Goal: Find specific page/section: Find specific page/section

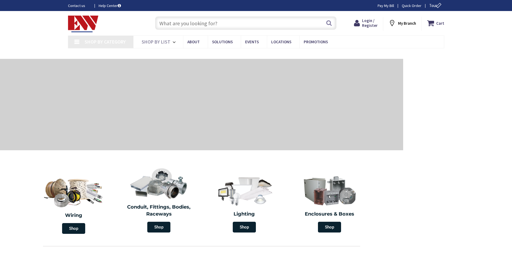
type input "[PERSON_NAME][STREET_ADDRESS]"
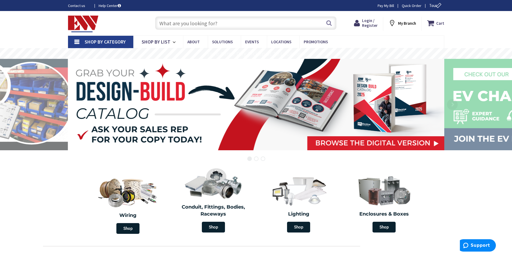
click at [214, 24] on input "text" at bounding box center [246, 22] width 182 height 13
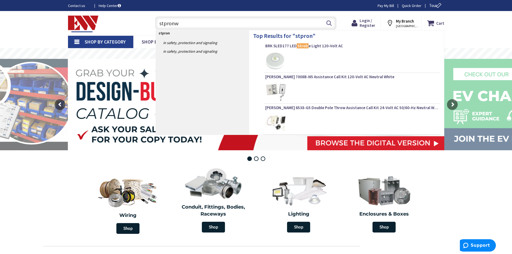
type input "stpronwh"
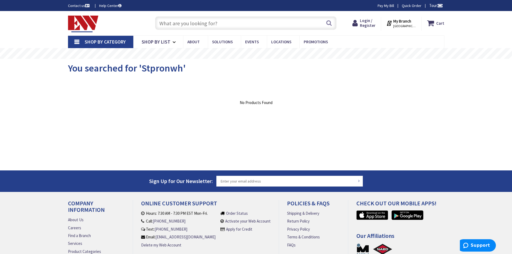
click at [175, 23] on input "text" at bounding box center [246, 22] width 182 height 13
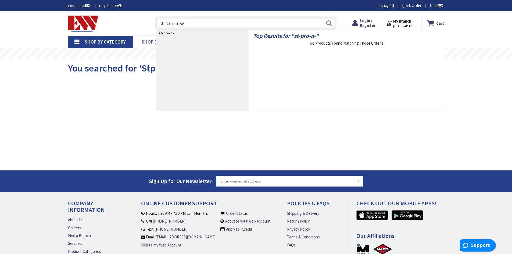
type input "st-pro-n-wh"
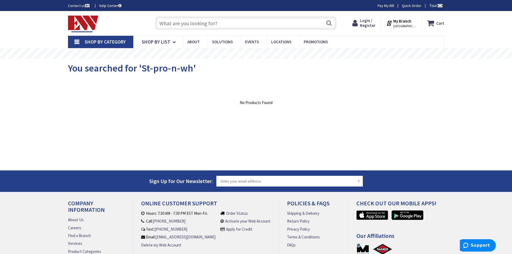
click at [206, 24] on input "text" at bounding box center [246, 22] width 182 height 13
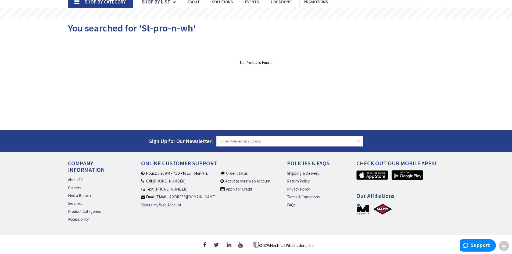
scroll to position [20, 0]
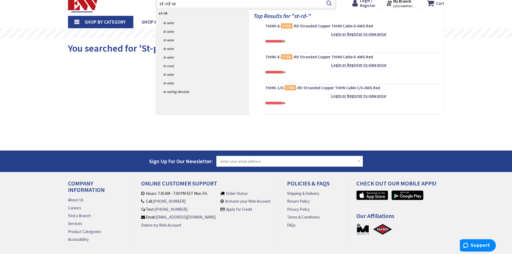
type input "st-rd-wh"
